Goal: Task Accomplishment & Management: Use online tool/utility

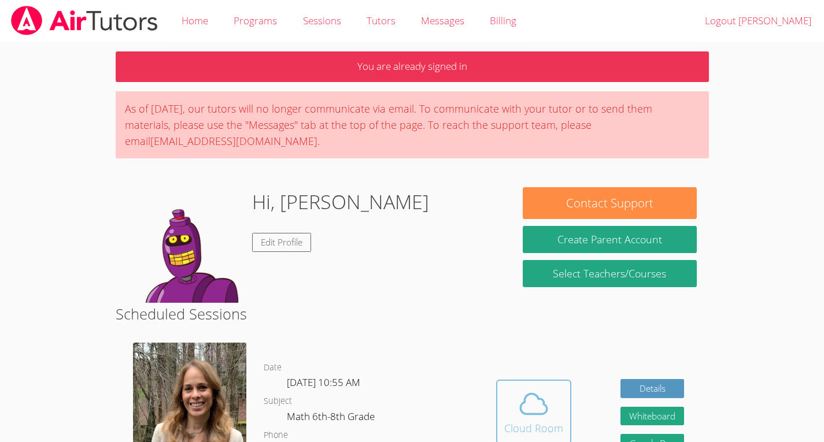
click at [540, 420] on div "Cloud Room" at bounding box center [533, 428] width 59 height 16
click at [527, 421] on div "Cloud Room" at bounding box center [533, 428] width 59 height 16
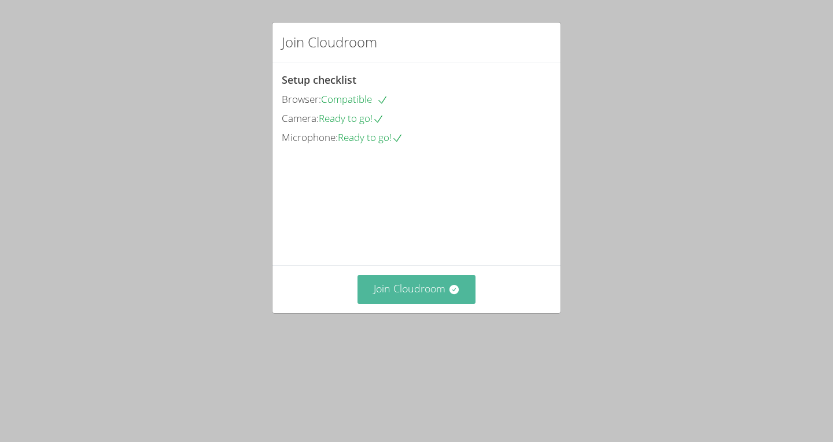
click at [431, 304] on button "Join Cloudroom" at bounding box center [416, 289] width 119 height 28
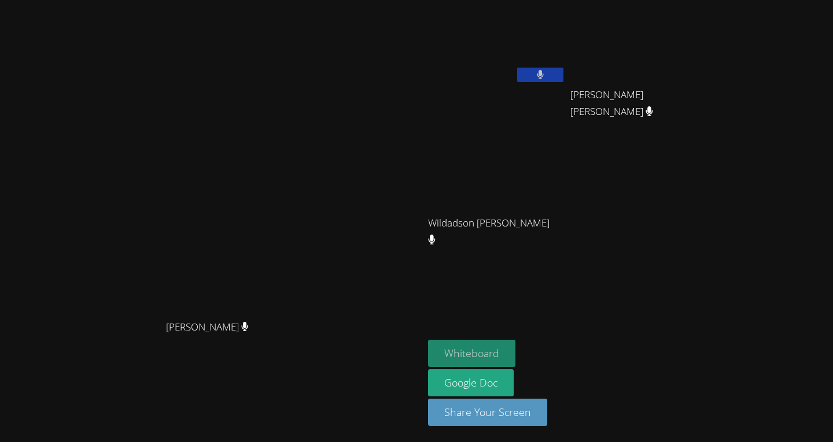
click at [515, 358] on button "Whiteboard" at bounding box center [471, 353] width 87 height 27
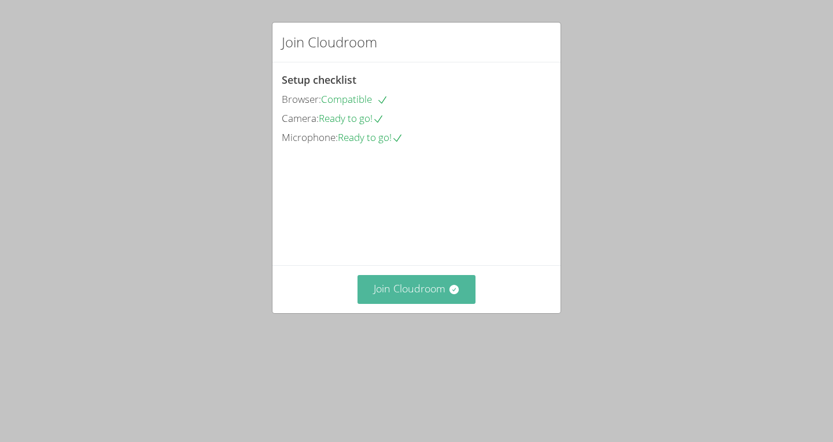
click at [404, 304] on button "Join Cloudroom" at bounding box center [416, 289] width 119 height 28
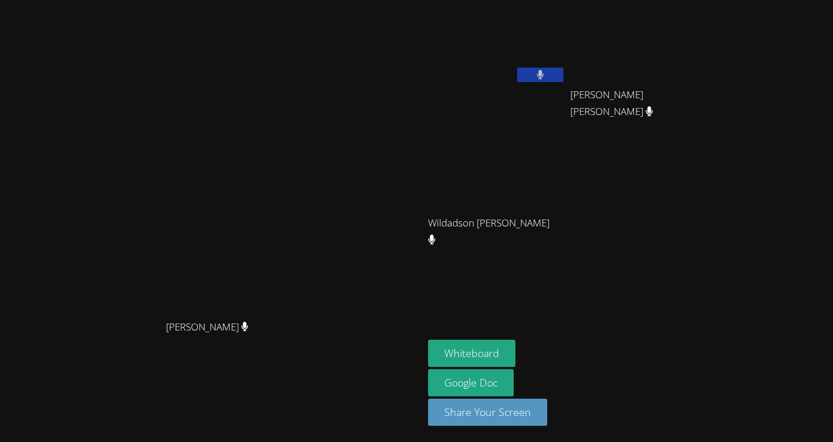
click at [563, 68] on button at bounding box center [540, 75] width 46 height 14
click at [563, 77] on button at bounding box center [540, 75] width 46 height 14
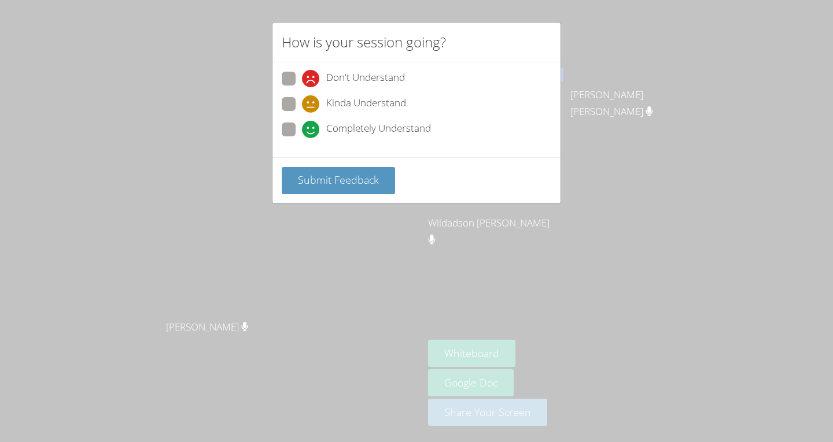
click at [388, 132] on span "Completely Understand" at bounding box center [378, 129] width 105 height 17
click at [312, 132] on input "Completely Understand" at bounding box center [307, 128] width 10 height 10
radio input "true"
click at [361, 180] on span "Submit Feedback" at bounding box center [338, 180] width 81 height 14
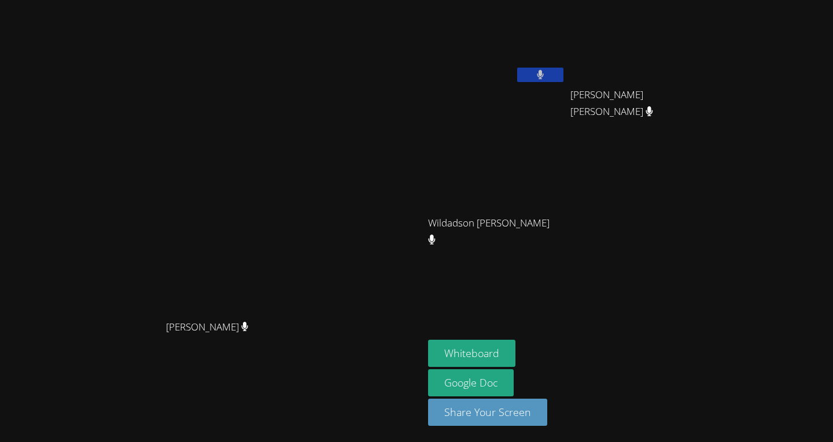
click at [565, 173] on video at bounding box center [497, 171] width 138 height 77
click at [565, 175] on video at bounding box center [497, 171] width 138 height 77
click at [298, 234] on video at bounding box center [211, 198] width 173 height 233
